Goal: Transaction & Acquisition: Purchase product/service

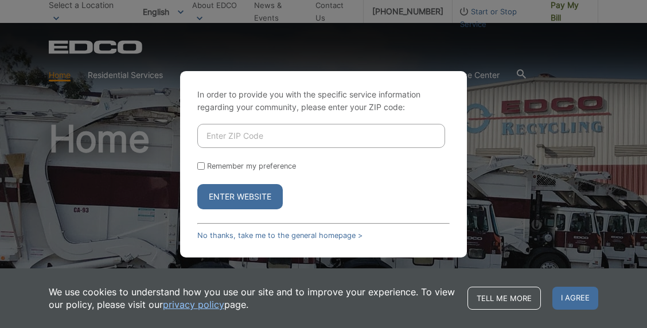
click at [263, 131] on input "Enter ZIP Code" at bounding box center [321, 136] width 248 height 24
type input "92118"
click at [251, 200] on button "Enter Website" at bounding box center [239, 196] width 85 height 25
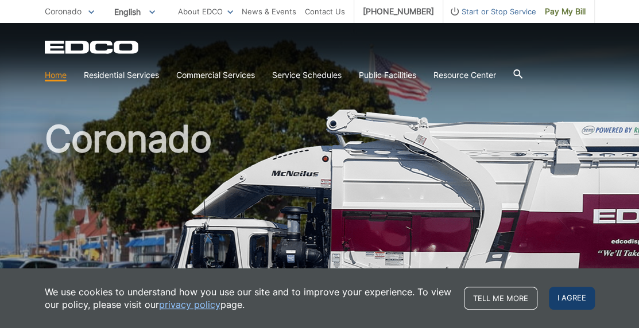
click at [566, 293] on span "I agree" at bounding box center [572, 298] width 46 height 23
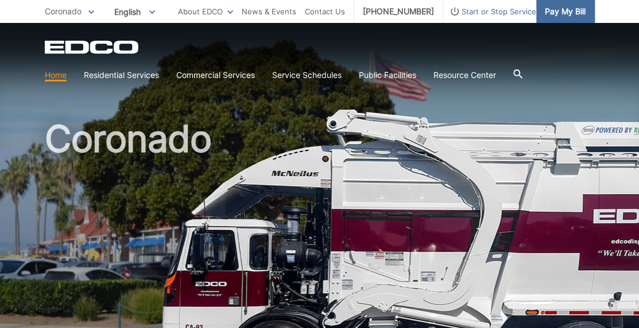
click at [569, 11] on span "Pay My Bill" at bounding box center [565, 11] width 41 height 13
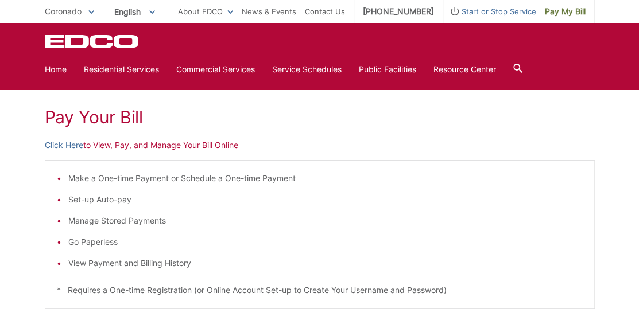
scroll to position [143, 0]
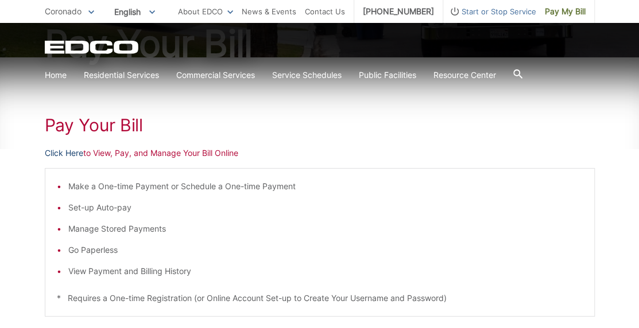
click at [69, 150] on link "Click Here" at bounding box center [64, 153] width 38 height 13
click at [67, 11] on span "Coronado" at bounding box center [63, 11] width 37 height 10
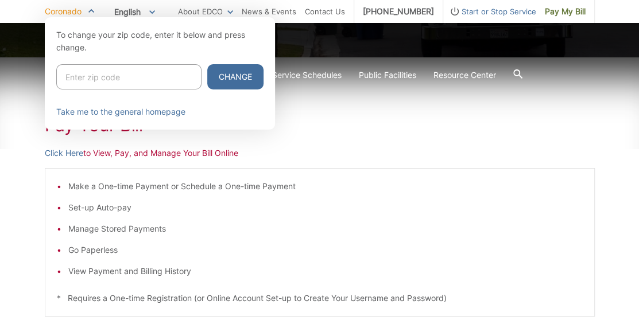
click at [416, 130] on div at bounding box center [319, 181] width 639 height 328
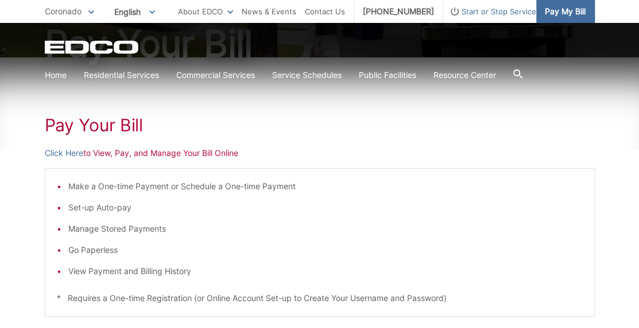
click at [553, 13] on span "Pay My Bill" at bounding box center [565, 11] width 41 height 13
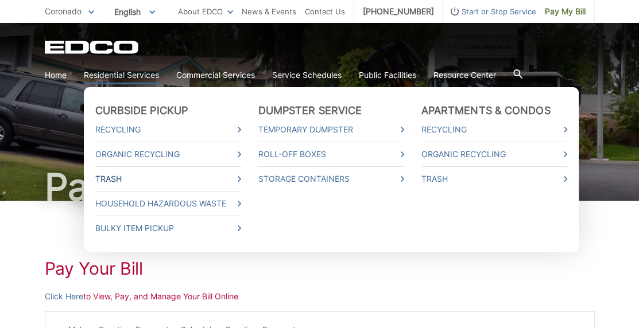
click at [236, 180] on link "Trash" at bounding box center [168, 179] width 146 height 13
